Goal: Task Accomplishment & Management: Complete application form

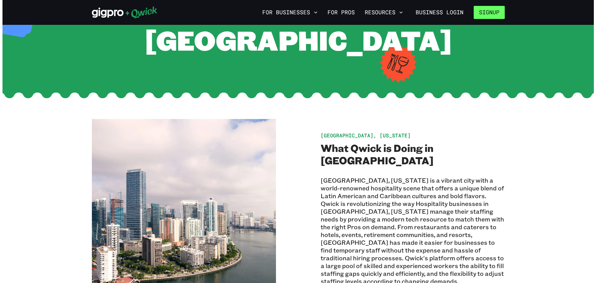
scroll to position [33, 0]
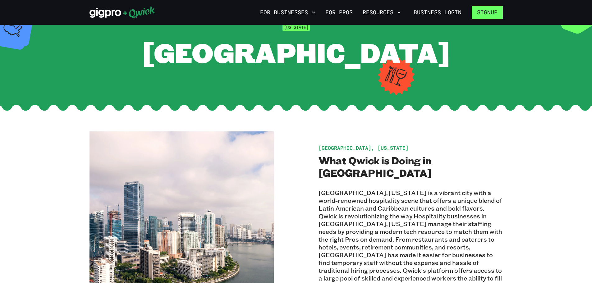
click at [487, 11] on button "Signup" at bounding box center [486, 12] width 31 height 13
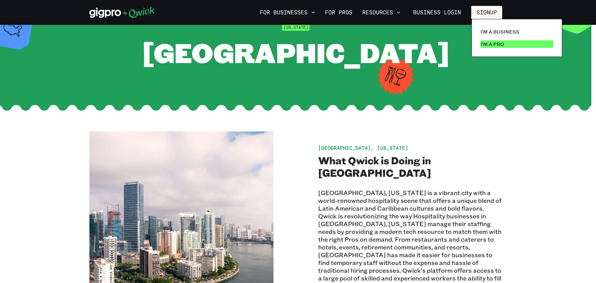
click at [495, 45] on p "I'm a Pro" at bounding box center [493, 43] width 24 height 7
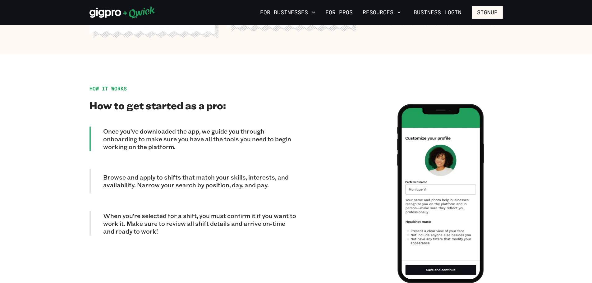
scroll to position [497, 0]
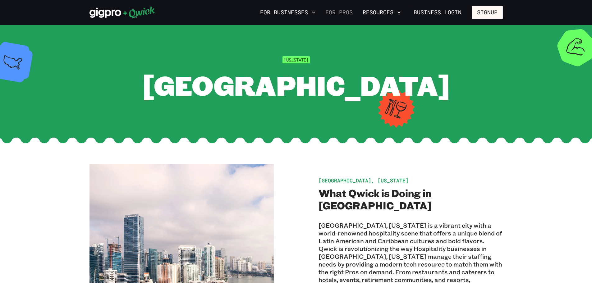
click at [344, 12] on link "For Pros" at bounding box center [339, 12] width 32 height 11
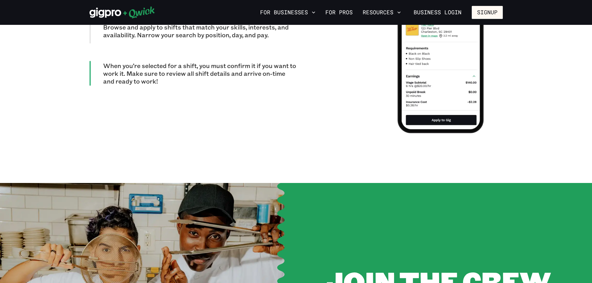
scroll to position [645, 0]
